Goal: Navigation & Orientation: Find specific page/section

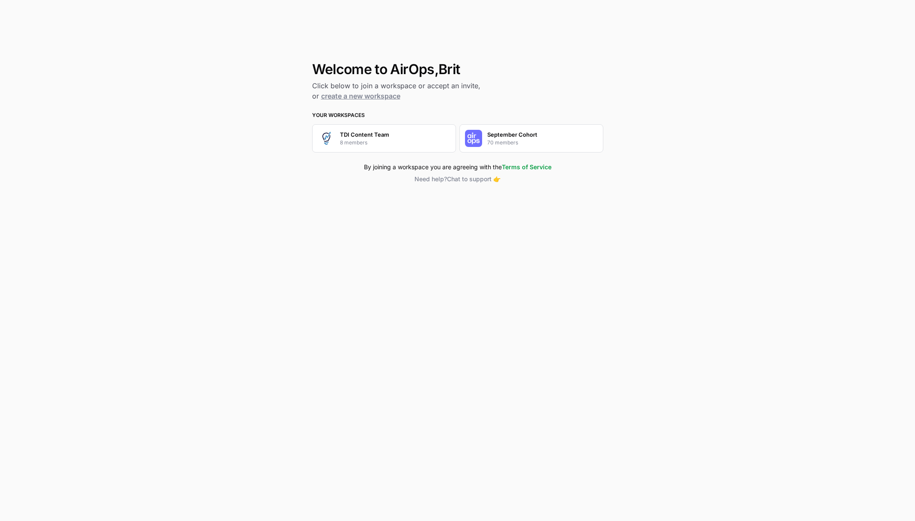
click at [490, 133] on p "September Cohort" at bounding box center [512, 134] width 50 height 9
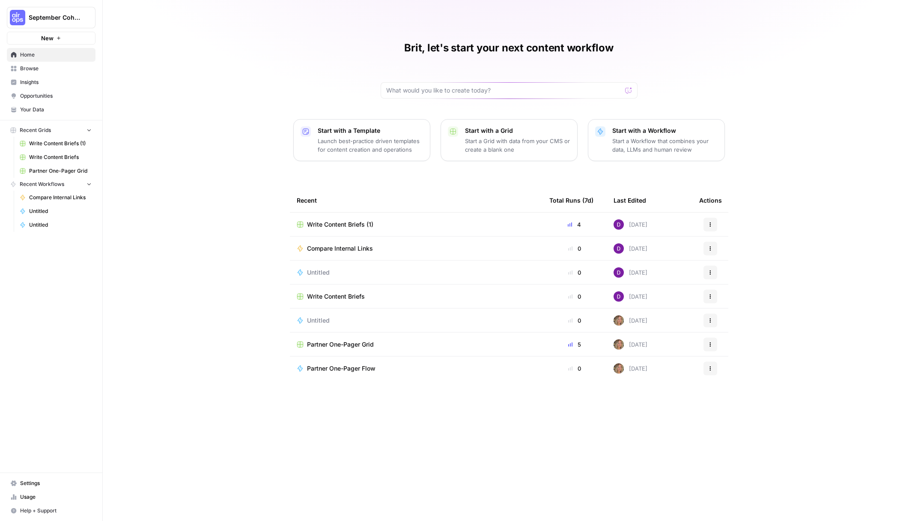
click at [74, 13] on span "September Cohort" at bounding box center [55, 17] width 52 height 9
click at [71, 76] on span "TDI Content Team" at bounding box center [82, 78] width 113 height 9
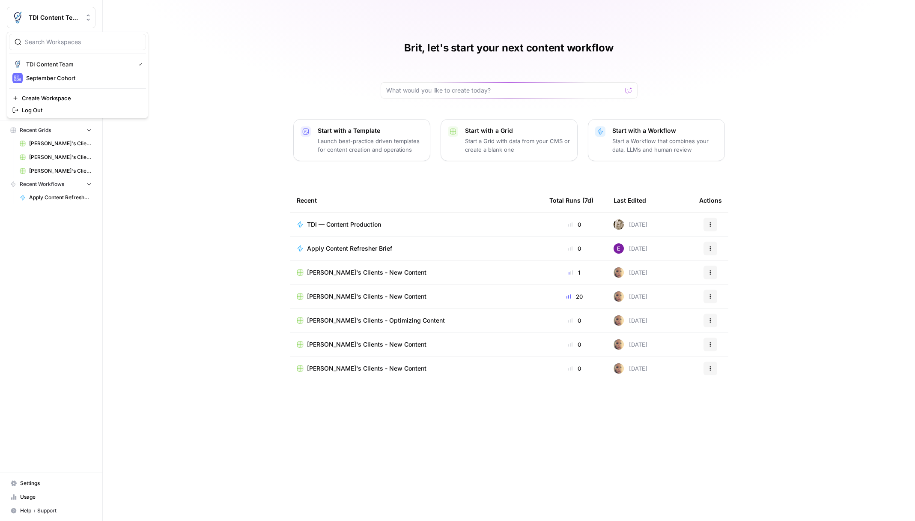
click at [71, 18] on span "TDI Content Team" at bounding box center [55, 17] width 52 height 9
click at [76, 61] on span "TDI Content Team" at bounding box center [78, 64] width 105 height 9
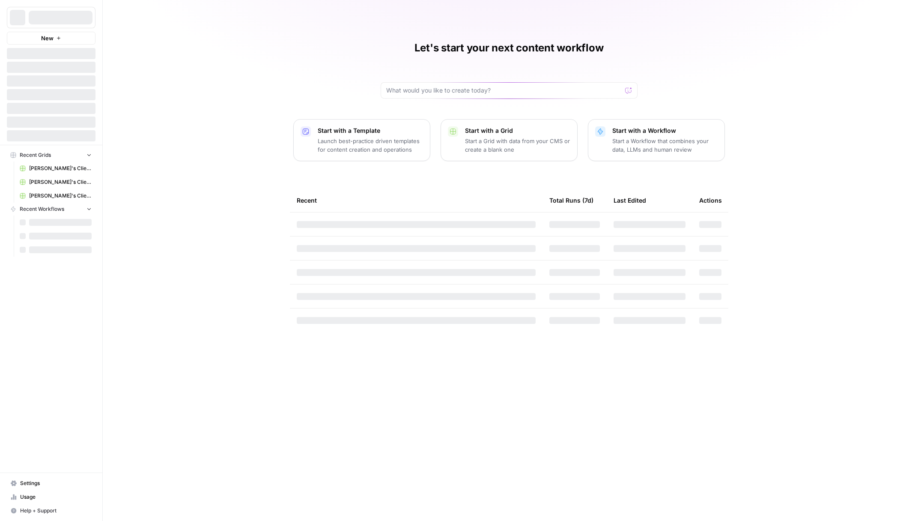
click at [72, 15] on div at bounding box center [61, 18] width 64 height 14
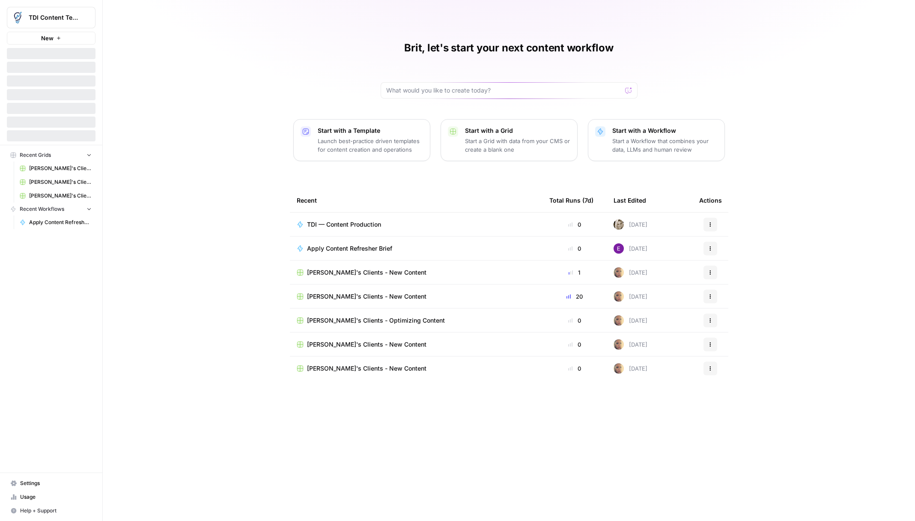
click at [73, 16] on span "TDI Content Team" at bounding box center [55, 17] width 52 height 9
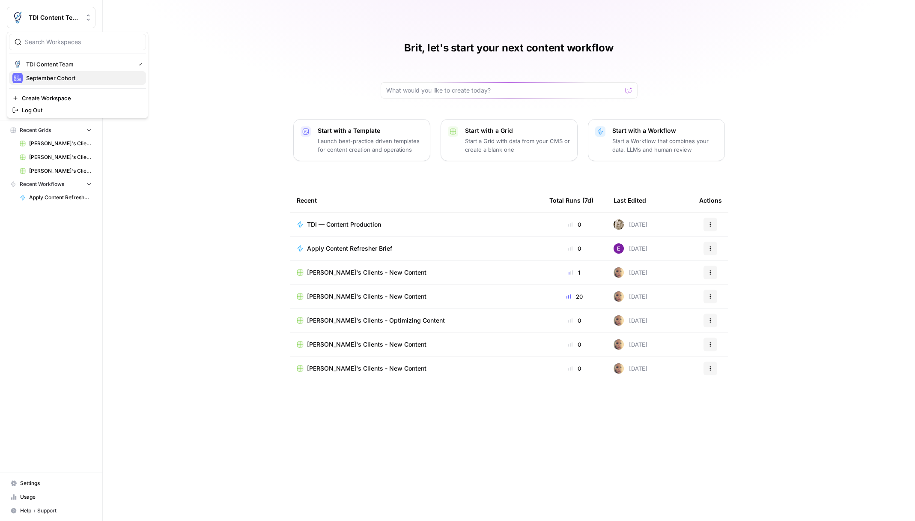
click at [87, 77] on span "September Cohort" at bounding box center [82, 78] width 113 height 9
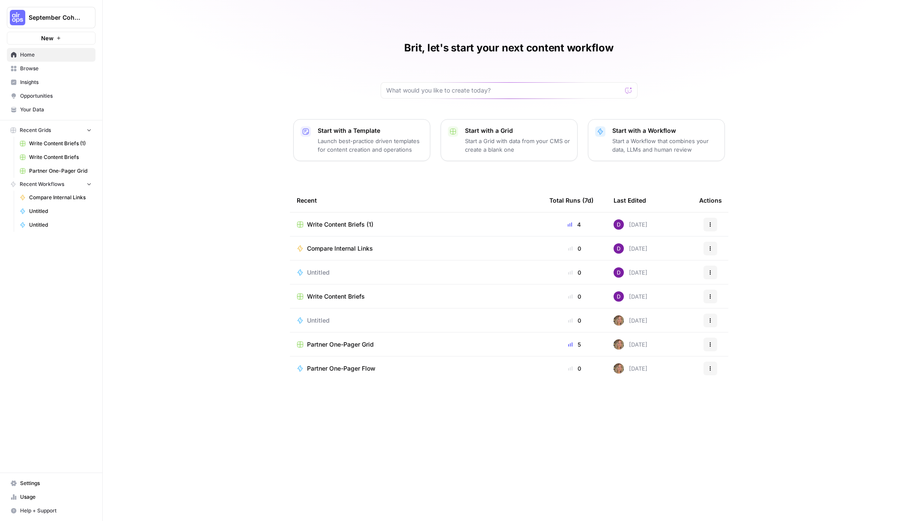
click at [65, 18] on span "September Cohort" at bounding box center [55, 17] width 52 height 9
click at [66, 482] on span "Settings" at bounding box center [55, 483] width 71 height 8
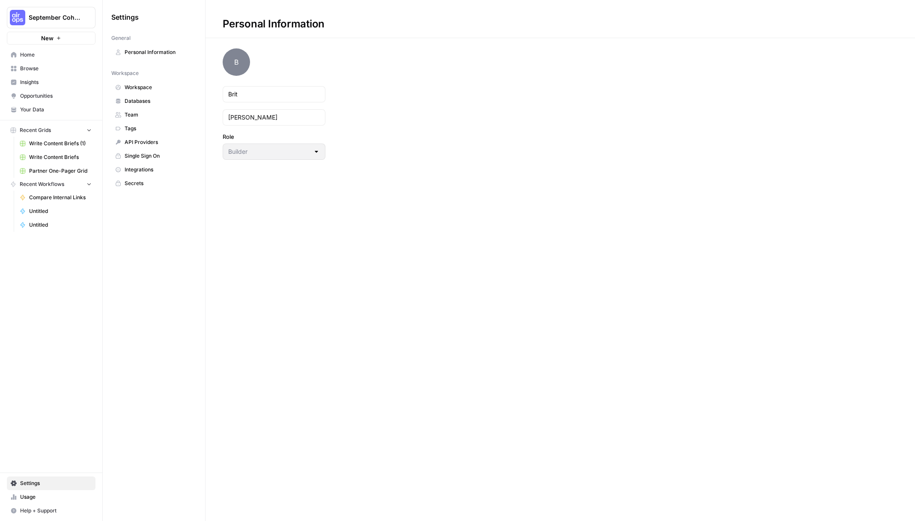
click at [151, 51] on span "Personal Information" at bounding box center [159, 52] width 68 height 8
click at [165, 157] on span "Single Sign On" at bounding box center [159, 156] width 68 height 8
click at [155, 181] on span "Secrets" at bounding box center [159, 183] width 68 height 8
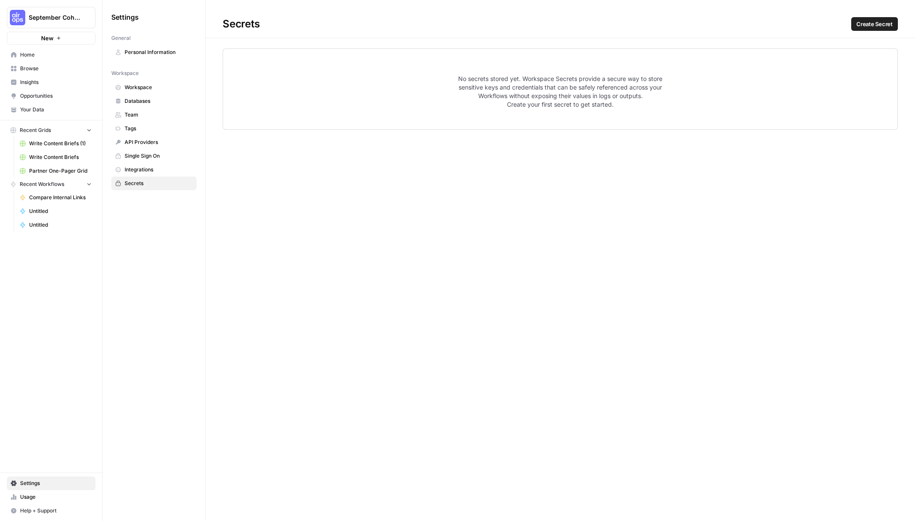
click at [155, 102] on span "Databases" at bounding box center [159, 101] width 68 height 8
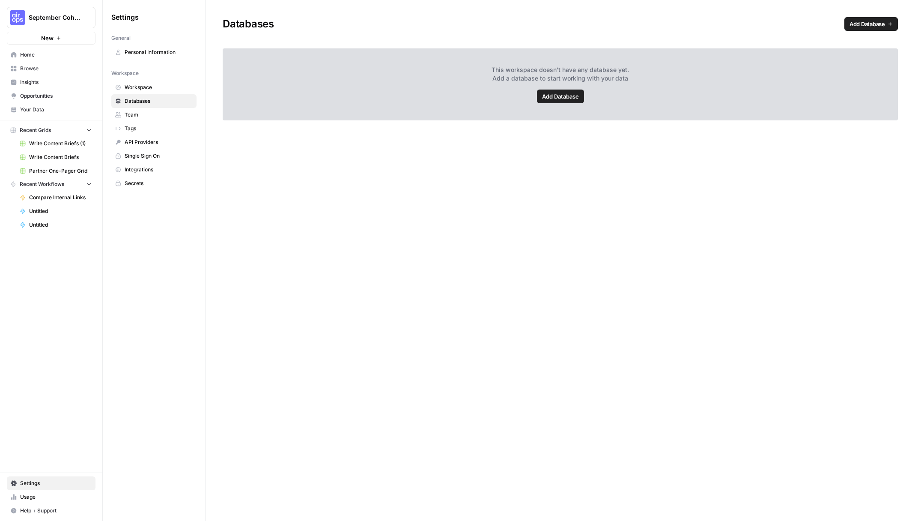
click at [152, 113] on span "Team" at bounding box center [159, 115] width 68 height 8
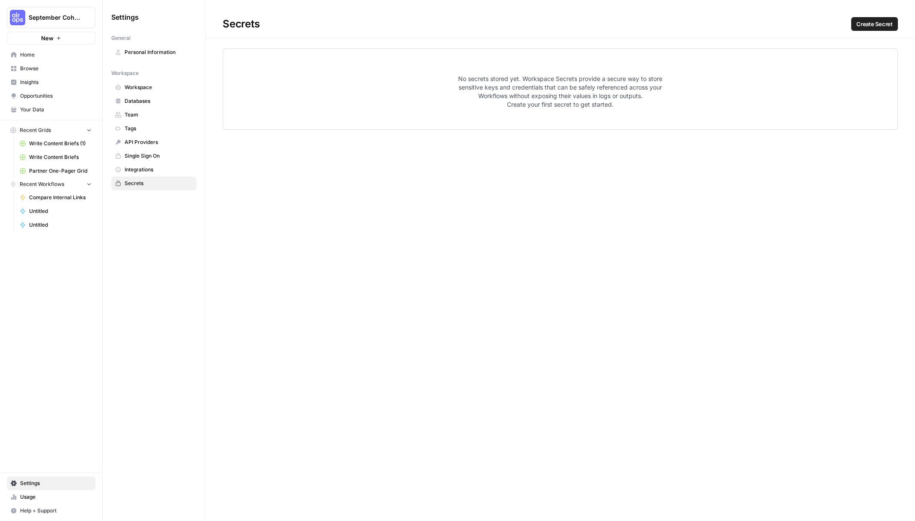
click at [46, 53] on span "Home" at bounding box center [55, 55] width 71 height 8
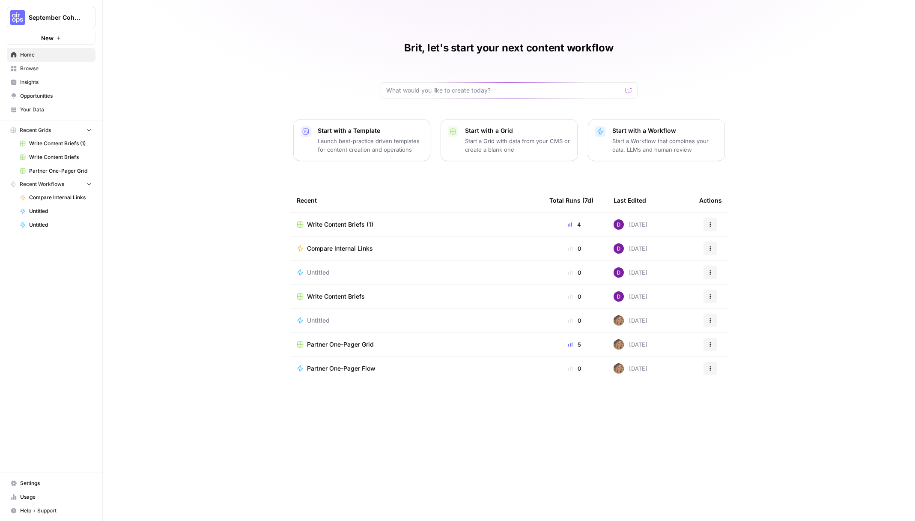
click at [50, 71] on span "Browse" at bounding box center [55, 69] width 71 height 8
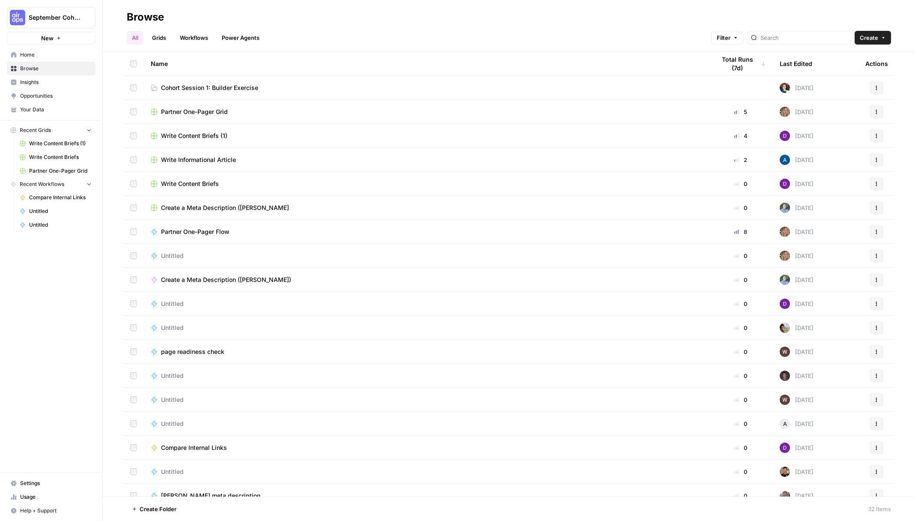
click at [86, 19] on icon "Workspace: September Cohort" at bounding box center [88, 17] width 9 height 9
click at [287, 15] on div "Browse" at bounding box center [509, 17] width 764 height 14
click at [167, 41] on link "Grids" at bounding box center [159, 38] width 24 height 14
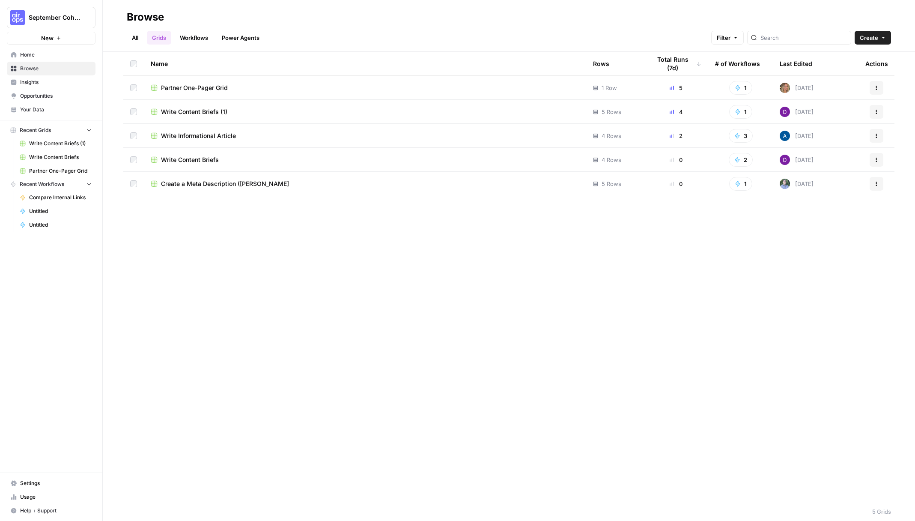
click at [187, 40] on link "Workflows" at bounding box center [194, 38] width 39 height 14
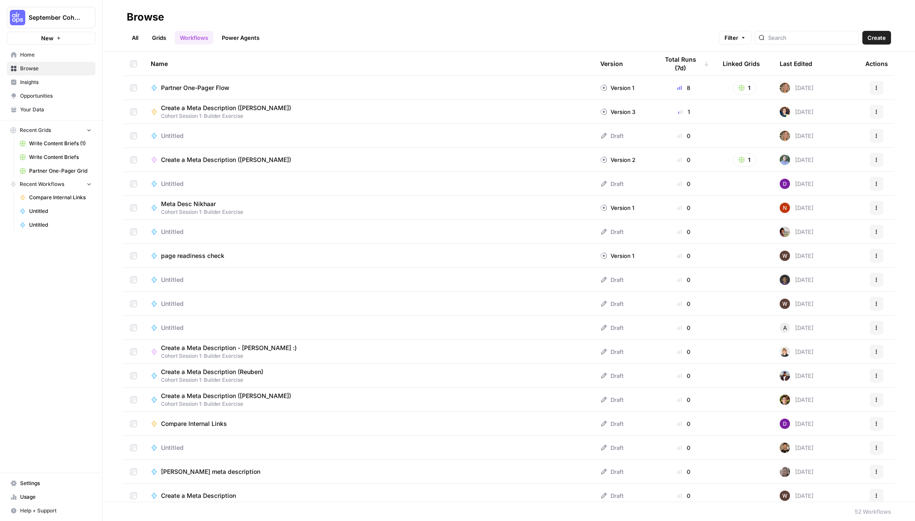
click at [238, 40] on link "Power Agents" at bounding box center [241, 38] width 48 height 14
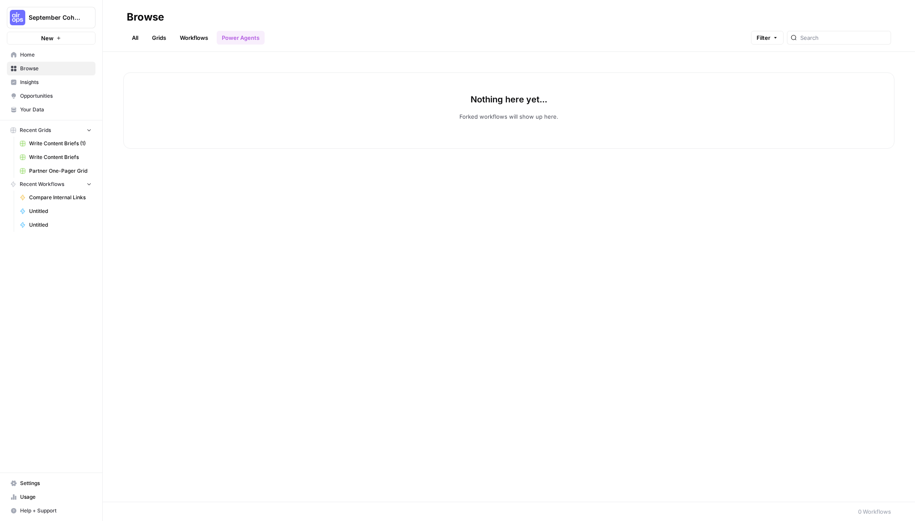
click at [141, 40] on link "All" at bounding box center [135, 38] width 17 height 14
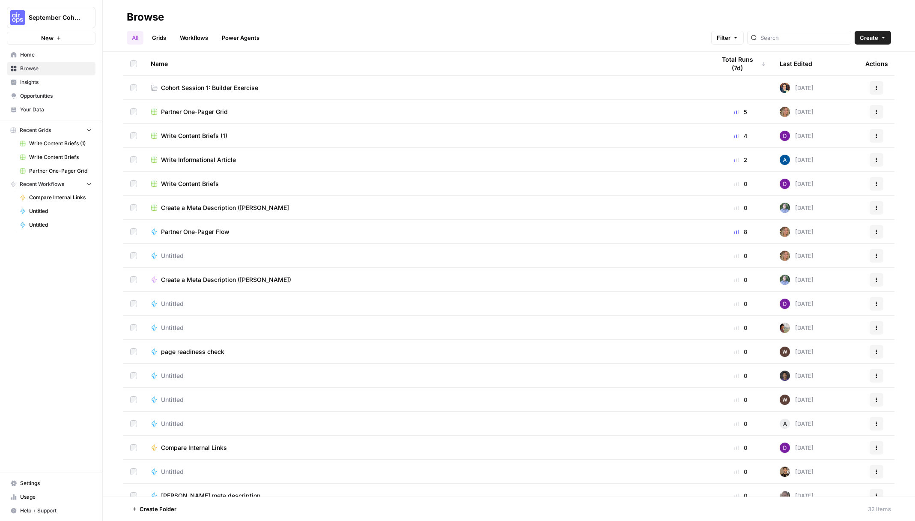
click at [56, 98] on span "Opportunities" at bounding box center [55, 96] width 71 height 8
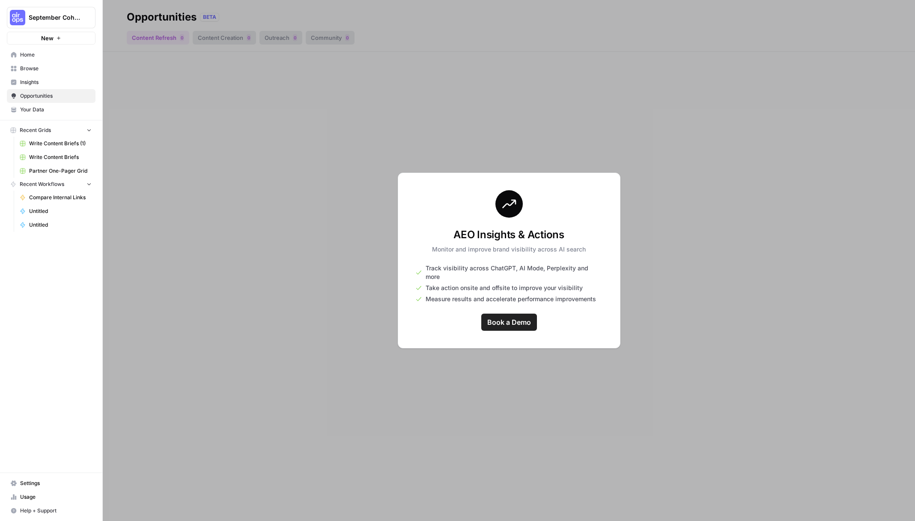
click at [59, 88] on link "Insights" at bounding box center [51, 82] width 89 height 14
click at [59, 69] on span "Browse" at bounding box center [55, 69] width 71 height 8
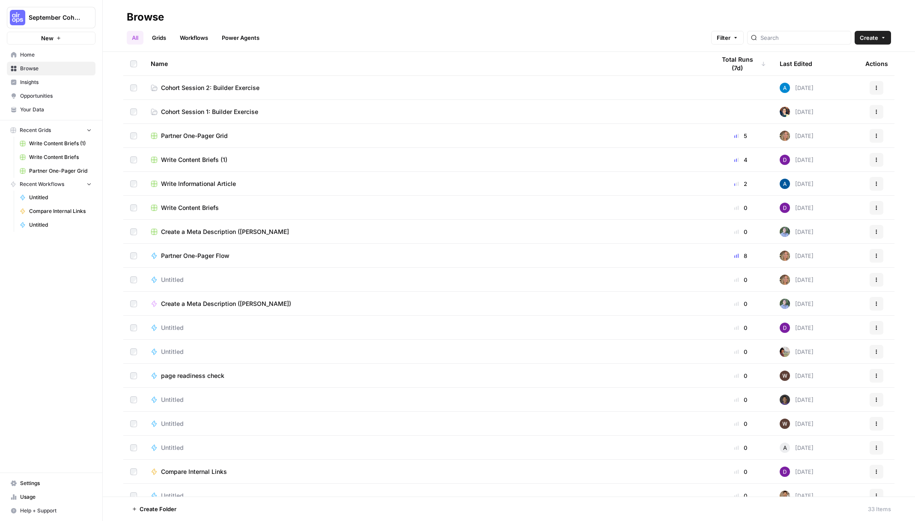
click at [238, 113] on span "Cohort Session 1: Builder Exercise" at bounding box center [209, 111] width 97 height 9
click at [306, 89] on link "Cohort Session 2: Builder Exercise" at bounding box center [426, 87] width 551 height 9
